Goal: Find specific page/section: Find specific page/section

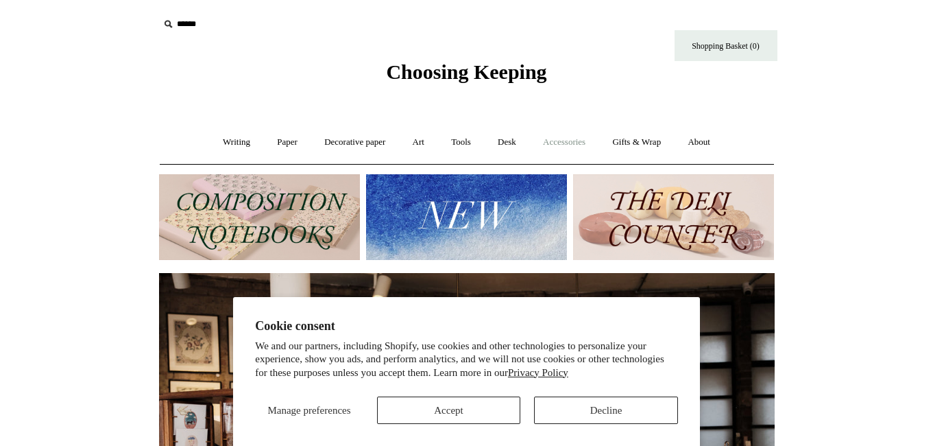
click at [575, 144] on link "Accessories +" at bounding box center [564, 142] width 67 height 36
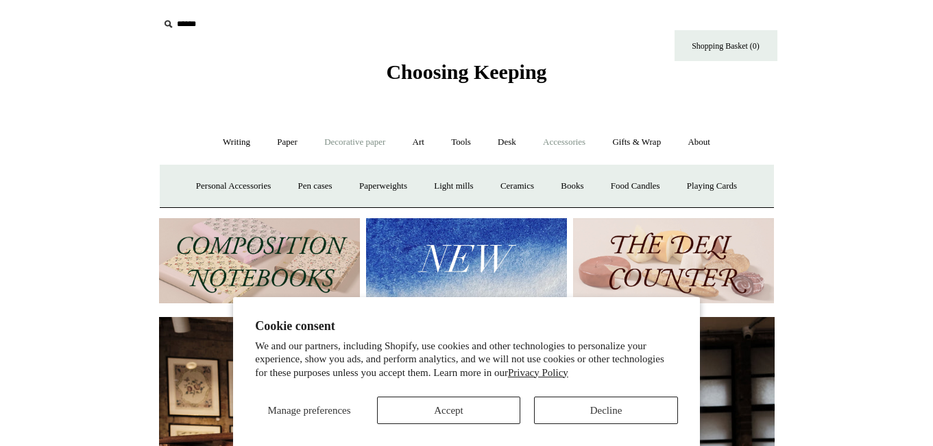
click at [325, 145] on link "Decorative paper +" at bounding box center [355, 142] width 86 height 36
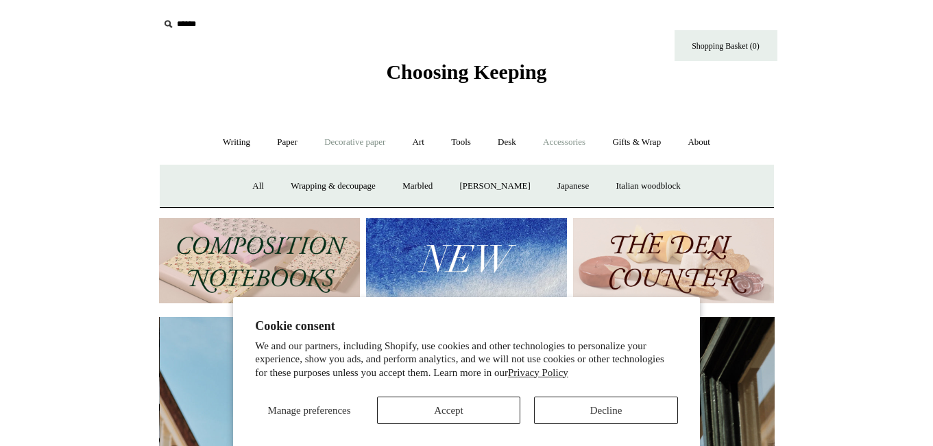
scroll to position [0, 616]
click at [633, 139] on link "Gifts & Wrap +" at bounding box center [636, 142] width 73 height 36
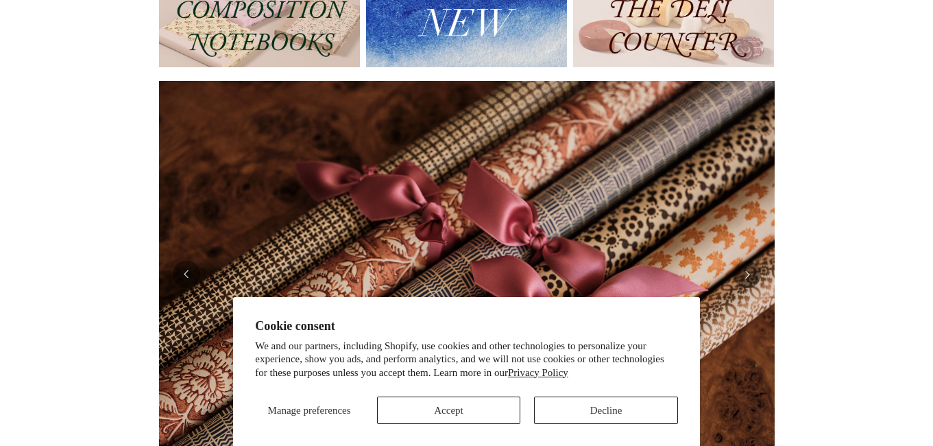
scroll to position [277, 0]
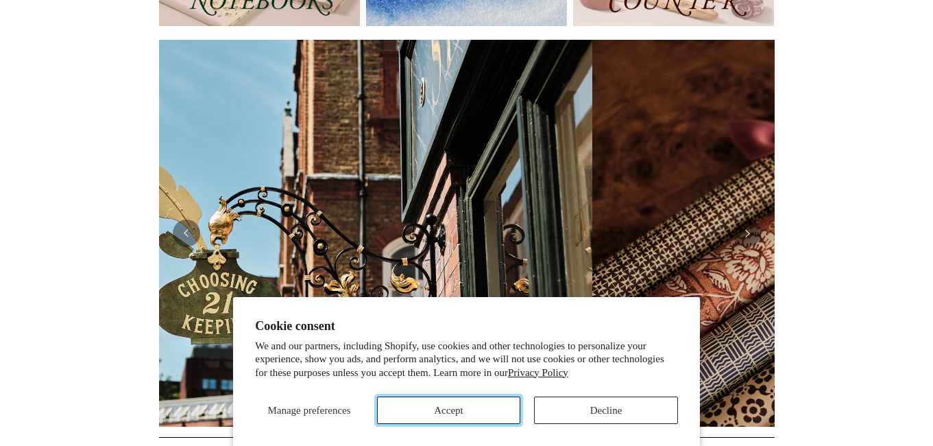
click at [444, 405] on button "Accept" at bounding box center [449, 409] width 144 height 27
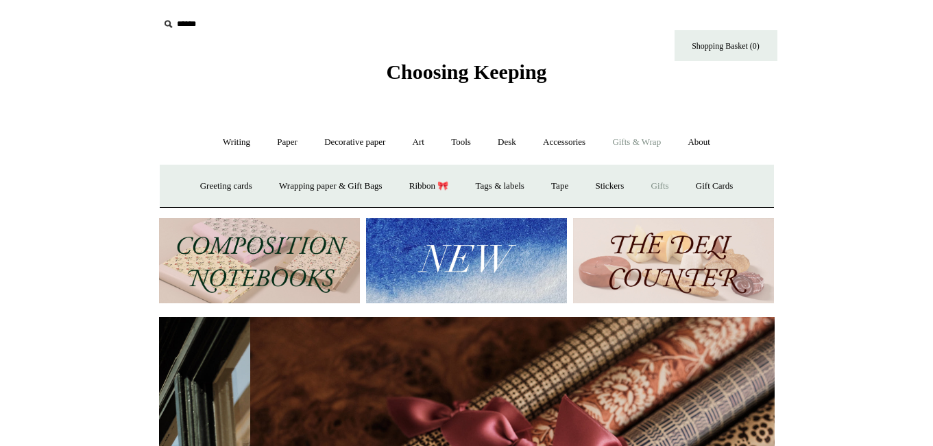
scroll to position [0, 1231]
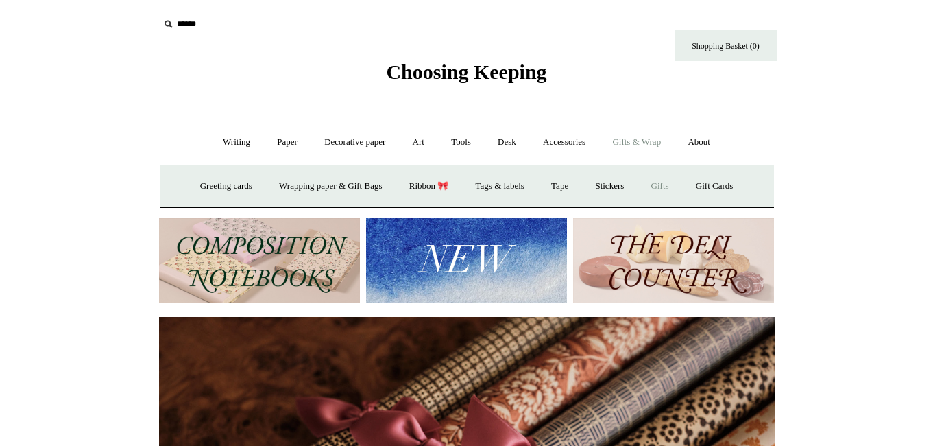
click at [669, 186] on link "Gifts +" at bounding box center [660, 186] width 43 height 36
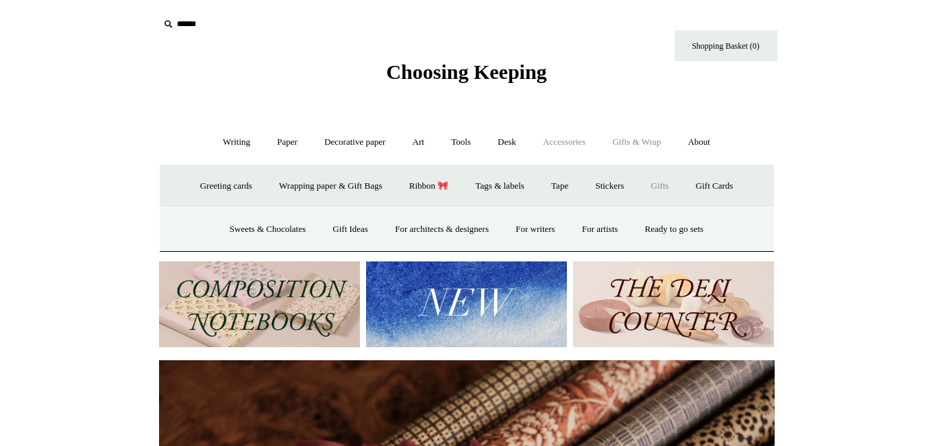
click at [565, 143] on link "Accessories +" at bounding box center [564, 142] width 67 height 36
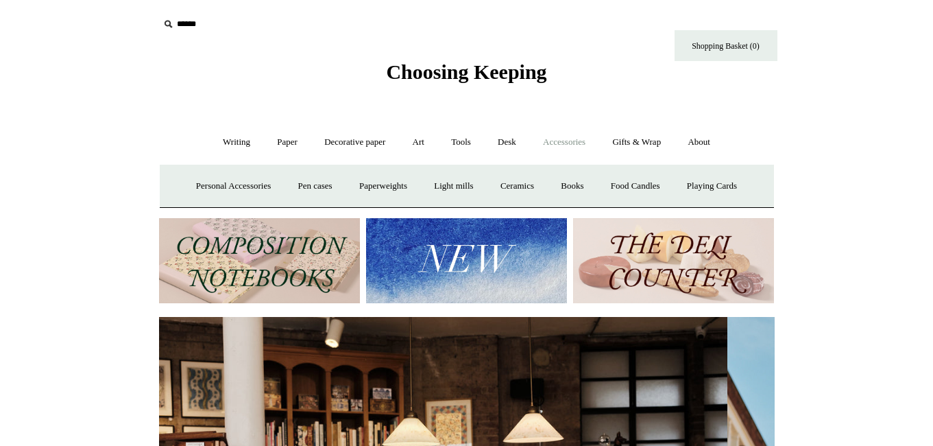
scroll to position [0, 0]
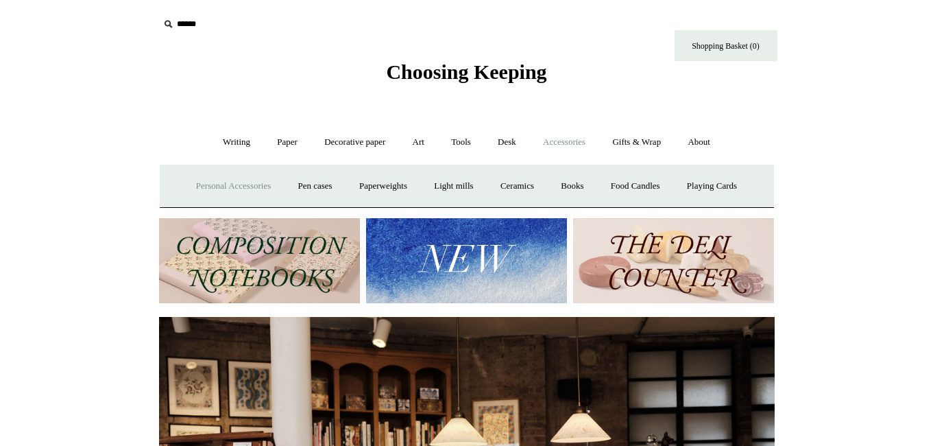
click at [197, 186] on link "Personal Accessories +" at bounding box center [233, 186] width 99 height 36
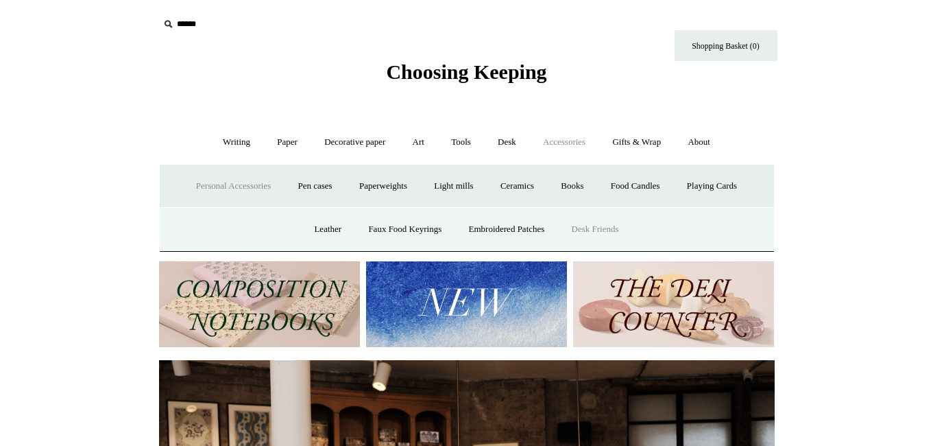
click at [586, 228] on link "Desk Friends" at bounding box center [595, 229] width 72 height 36
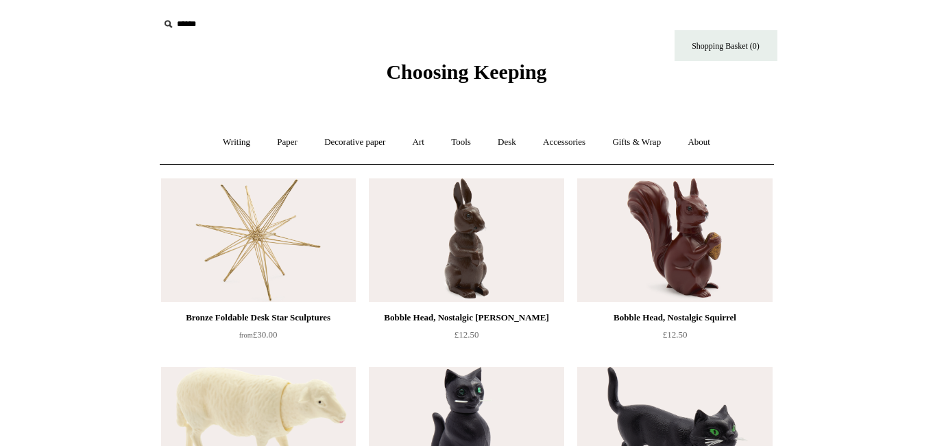
click at [184, 30] on input "text" at bounding box center [243, 24] width 169 height 25
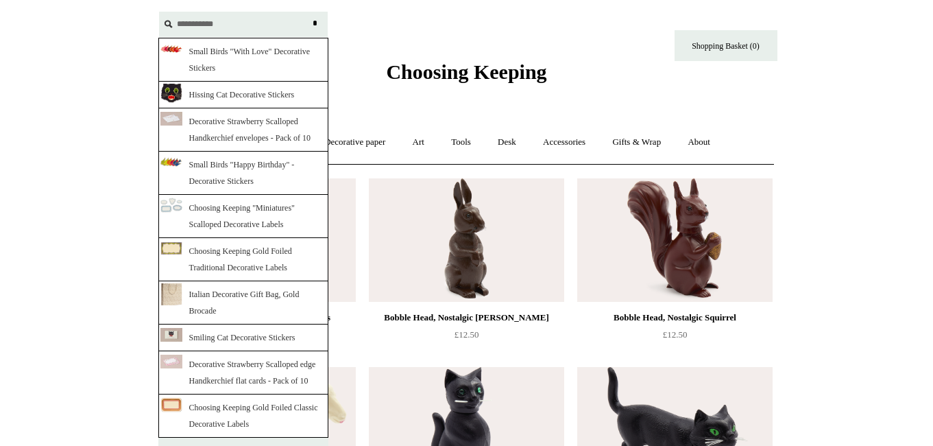
type input "**********"
click at [309, 12] on input "*" at bounding box center [316, 24] width 14 height 24
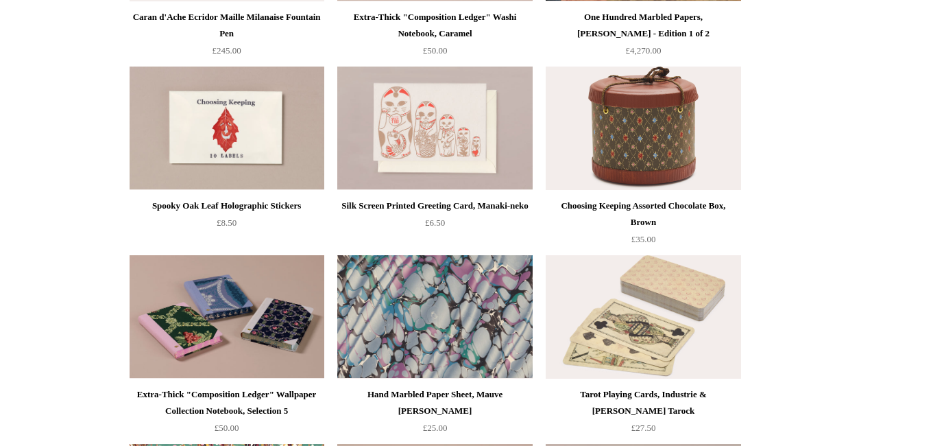
scroll to position [11211, 0]
